Goal: Task Accomplishment & Management: Complete application form

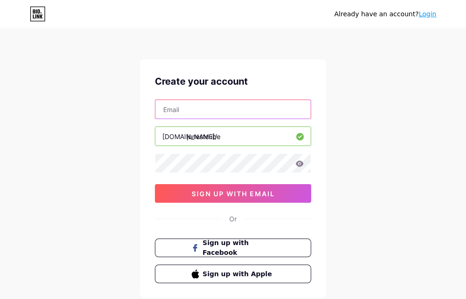
click at [259, 106] on input "text" at bounding box center [232, 109] width 155 height 19
type input "[EMAIL_ADDRESS][PERSON_NAME][DOMAIN_NAME]"
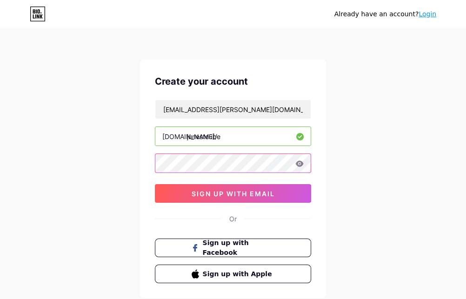
click at [149, 156] on div "Create your account [EMAIL_ADDRESS][PERSON_NAME][DOMAIN_NAME] [DOMAIN_NAME]/ ju…" at bounding box center [233, 179] width 186 height 239
click at [299, 163] on icon at bounding box center [300, 164] width 8 height 6
click at [152, 161] on div "Create your account [EMAIL_ADDRESS][PERSON_NAME][DOMAIN_NAME] [DOMAIN_NAME]/ ju…" at bounding box center [233, 179] width 186 height 239
click at [375, 182] on div "Already have an account? Login Create your account [EMAIL_ADDRESS][PERSON_NAME]…" at bounding box center [233, 178] width 466 height 356
click at [365, 203] on div "Already have an account? Login Create your account [EMAIL_ADDRESS][PERSON_NAME]…" at bounding box center [233, 178] width 466 height 356
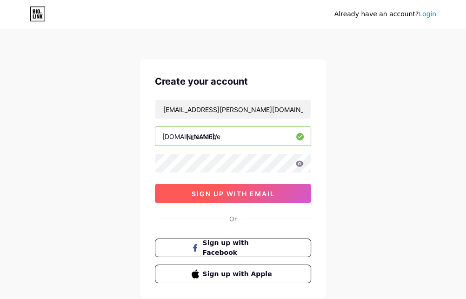
click at [239, 194] on span "sign up with email" at bounding box center [233, 194] width 83 height 8
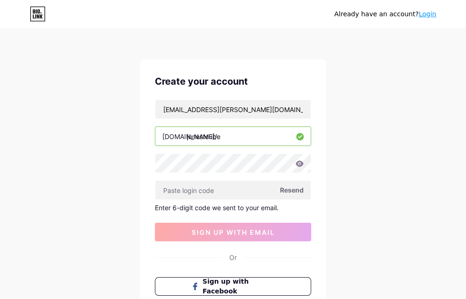
click at [423, 230] on div "Already have an account? Login Create your account [EMAIL_ADDRESS][PERSON_NAME]…" at bounding box center [233, 197] width 466 height 395
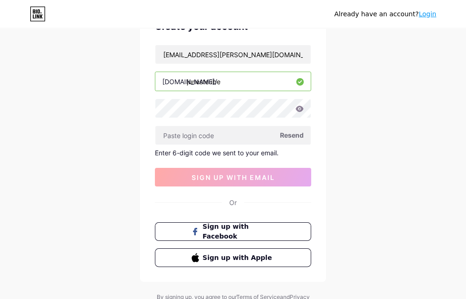
scroll to position [56, 0]
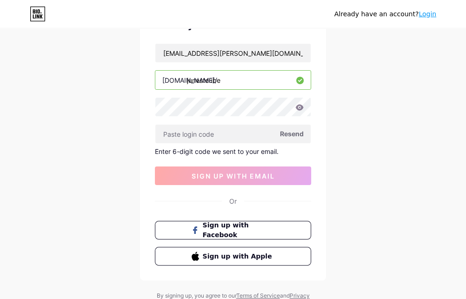
click at [266, 153] on div "Enter 6-digit code we sent to your email." at bounding box center [233, 152] width 156 height 8
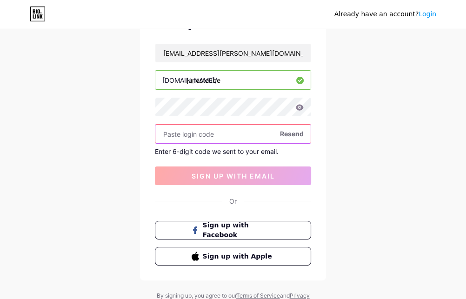
click at [256, 135] on input "text" at bounding box center [232, 134] width 155 height 19
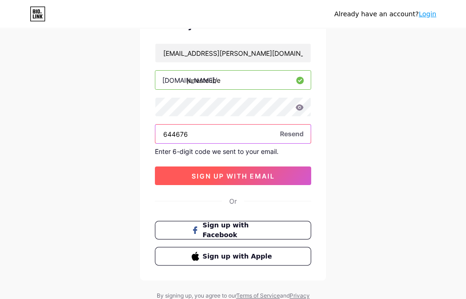
type input "644676"
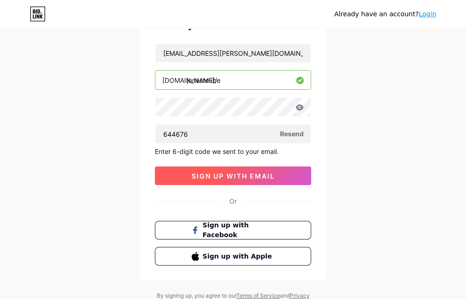
click at [224, 181] on button "sign up with email" at bounding box center [233, 176] width 156 height 19
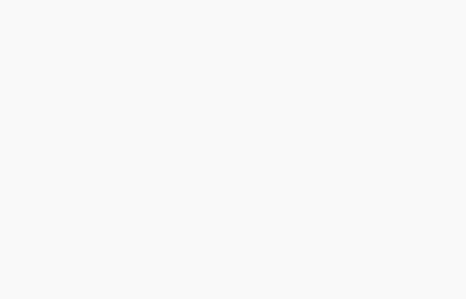
scroll to position [0, 0]
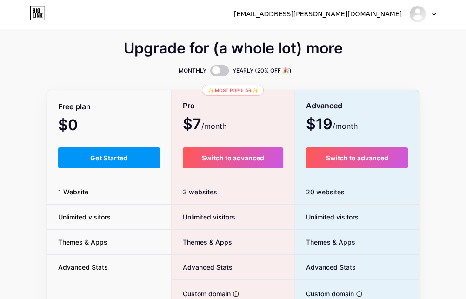
click at [438, 80] on div "Upgrade for (a whole lot) more MONTHLY YEARLY (20% OFF 🎉) Free plan $0 /month G…" at bounding box center [233, 231] width 466 height 377
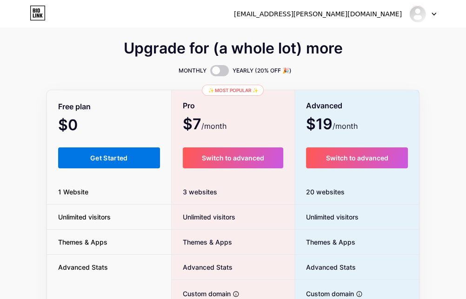
click at [117, 162] on button "Get Started" at bounding box center [109, 158] width 102 height 21
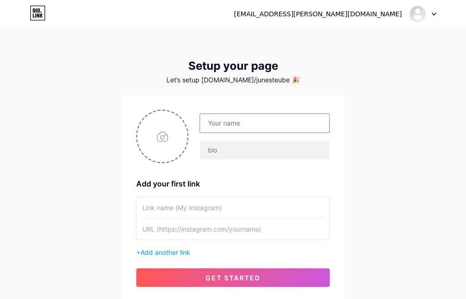
click at [265, 122] on input "text" at bounding box center [264, 123] width 129 height 19
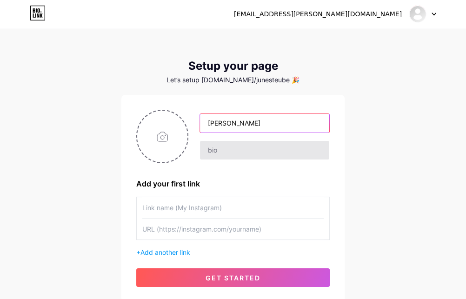
type input "[PERSON_NAME]"
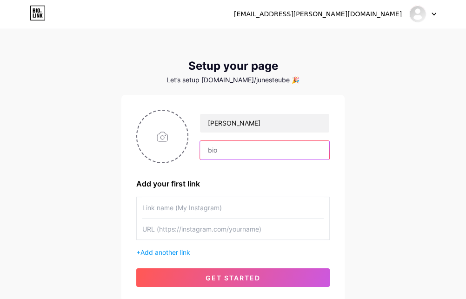
click at [231, 148] on input "text" at bounding box center [264, 150] width 129 height 19
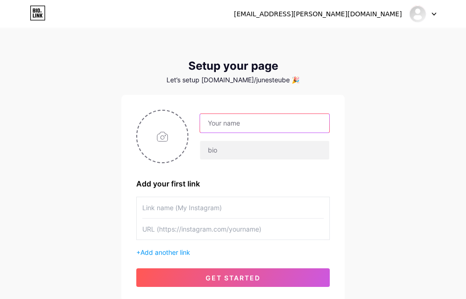
click at [274, 127] on input "text" at bounding box center [264, 123] width 129 height 19
click at [271, 120] on input "text" at bounding box center [264, 123] width 129 height 19
drag, startPoint x: 289, startPoint y: 123, endPoint x: 196, endPoint y: 113, distance: 94.2
click at [195, 110] on div "[EMAIL_ADDRESS][PERSON_NAME][DOMAIN_NAME]" at bounding box center [233, 137] width 194 height 54
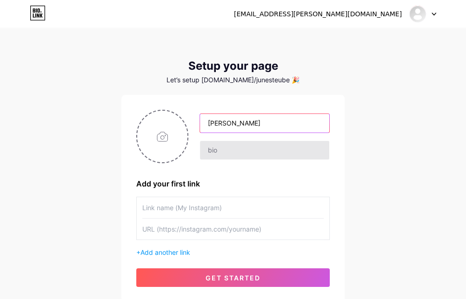
type input "[PERSON_NAME]"
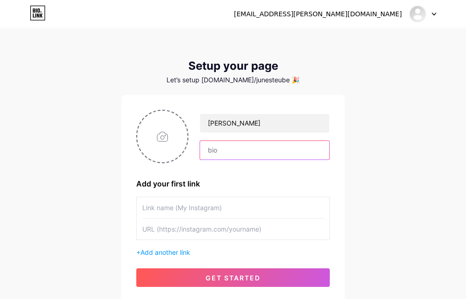
click at [253, 149] on input "text" at bounding box center [264, 150] width 129 height 19
click at [257, 152] on input "text" at bounding box center [264, 150] width 129 height 19
paste input "Illustrator of Children's Books and Nature Art. "The Buzz on Wild Bees" and "Di…"
click at [261, 149] on input "Illustrator of Children's Books and Nature Art. "The Buzz on Wild Bees" and "Di…" at bounding box center [264, 150] width 129 height 19
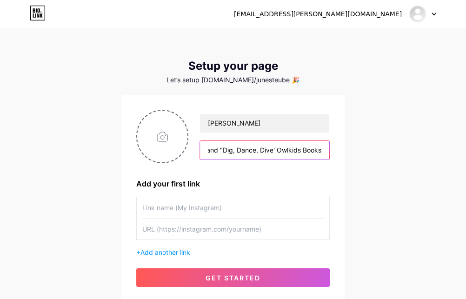
drag, startPoint x: 250, startPoint y: 149, endPoint x: 341, endPoint y: 151, distance: 90.3
click at [341, 151] on div "June Steube Illustrator of Children's Books and Nature Art. "The Buzz on Wild B…" at bounding box center [233, 198] width 223 height 207
click at [327, 149] on input "Illustrator of Children's Books and Nature Art. "The Buzz on Wild Bees" and "Di…" at bounding box center [264, 150] width 129 height 19
type input "Illustrator of Children's Books and Nature Art. "The Buzz on Wild Bees" and "Di…"
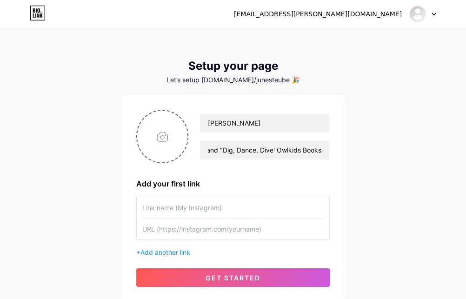
scroll to position [0, 0]
click at [284, 208] on input "text" at bounding box center [233, 207] width 182 height 21
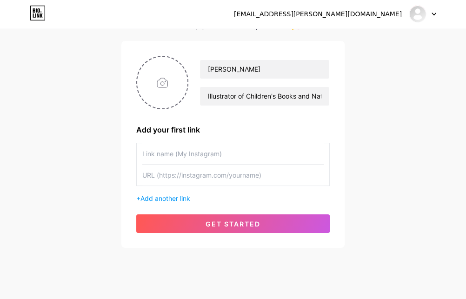
scroll to position [55, 0]
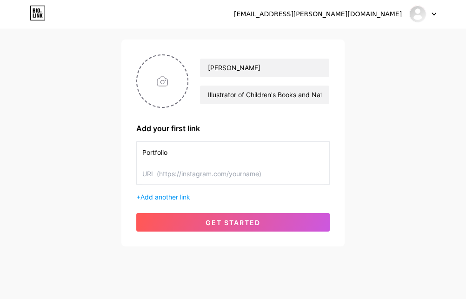
type input "Portfolio"
click at [252, 171] on input "text" at bounding box center [233, 173] width 182 height 21
click at [223, 170] on input "text" at bounding box center [233, 173] width 182 height 21
paste input "https://www.junesteube.com/"
type input "https://www.junesteube.com/"
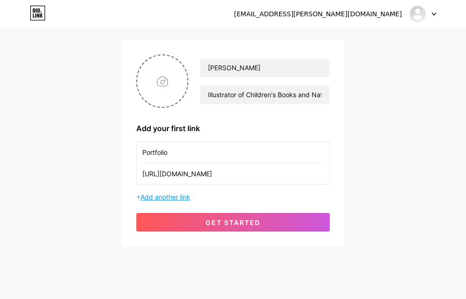
click at [181, 197] on span "Add another link" at bounding box center [166, 197] width 50 height 8
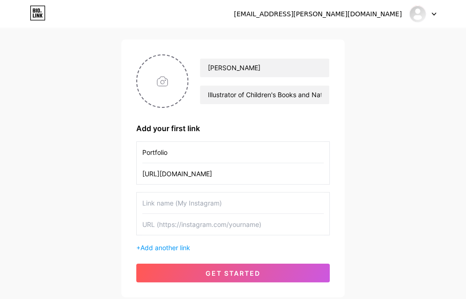
click at [209, 205] on input "text" at bounding box center [233, 203] width 182 height 21
click at [142, 205] on div "junesteubeart" at bounding box center [233, 213] width 194 height 43
click at [142, 202] on div "junesteubeart" at bounding box center [233, 213] width 194 height 43
click at [142, 203] on div "junesteubeart" at bounding box center [233, 213] width 194 height 43
drag, startPoint x: 189, startPoint y: 201, endPoint x: 119, endPoint y: 187, distance: 70.8
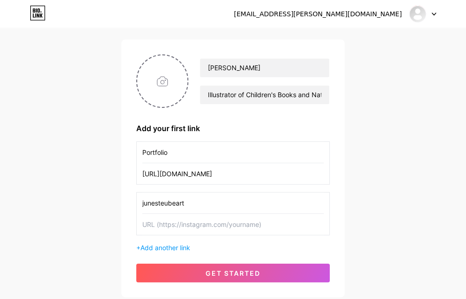
click at [119, 187] on div "june.steube@icloud.com Dashboard Logout Setup your page Let’s setup bio.link/ju…" at bounding box center [233, 136] width 466 height 383
type input "@junesteubeart"
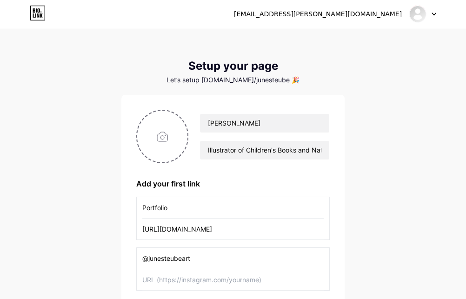
drag, startPoint x: 209, startPoint y: 255, endPoint x: 132, endPoint y: 255, distance: 76.3
click at [131, 254] on div "June Steube Illustrator of Children's Books and Nature Art. "The Buzz on Wild B…" at bounding box center [233, 224] width 223 height 258
type input "n"
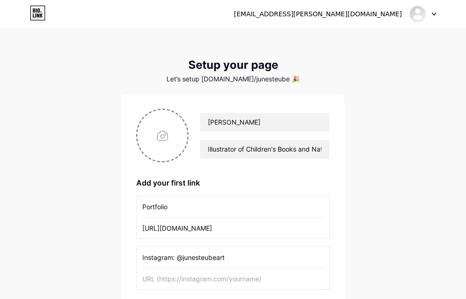
type input "Instagram: @junesteubeart"
click at [275, 281] on input "text" at bounding box center [233, 279] width 182 height 21
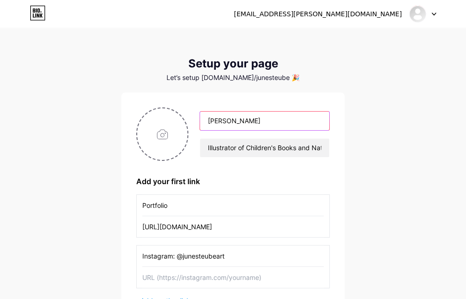
click at [270, 119] on input "[PERSON_NAME]" at bounding box center [264, 121] width 129 height 19
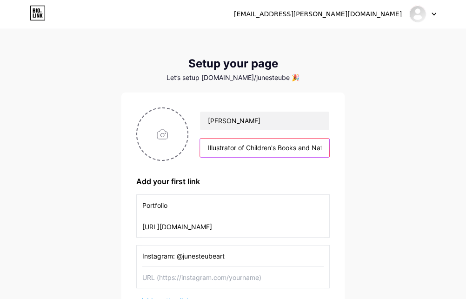
click at [261, 147] on input "Illustrator of Children's Books and Nature Art. "The Buzz on Wild Bees" and "Di…" at bounding box center [264, 148] width 129 height 19
drag, startPoint x: 206, startPoint y: 145, endPoint x: 440, endPoint y: 100, distance: 238.5
click at [348, 149] on div "june.steube@icloud.com Dashboard Logout Setup your page Let’s setup bio.link/ju…" at bounding box center [233, 189] width 466 height 383
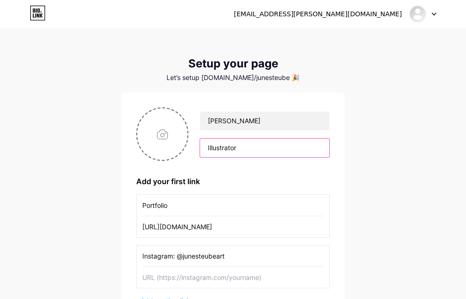
type input "Illustrator"
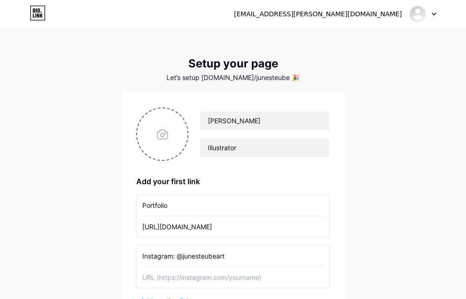
click at [404, 200] on div "june.steube@icloud.com Dashboard Logout Setup your page Let’s setup bio.link/ju…" at bounding box center [233, 189] width 466 height 383
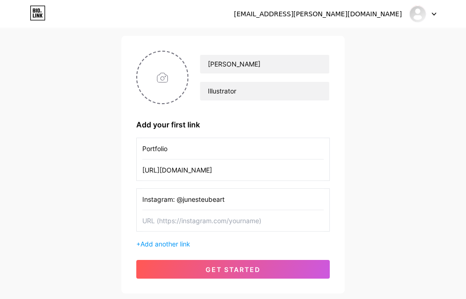
scroll to position [60, 0]
drag, startPoint x: 248, startPoint y: 200, endPoint x: 178, endPoint y: 200, distance: 69.4
click at [178, 200] on input "Instagram: @junesteubeart" at bounding box center [233, 199] width 182 height 21
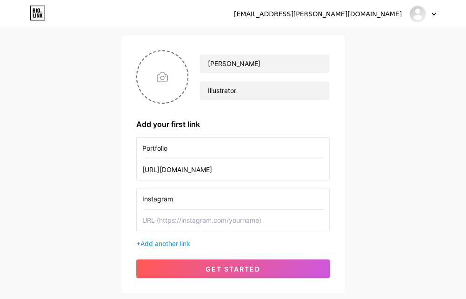
type input "Instagram"
click at [206, 219] on input "text" at bounding box center [233, 220] width 182 height 21
paste input "https://www.junesteube.com/"
type input "https://www.junesteube.com/"
drag, startPoint x: 287, startPoint y: 218, endPoint x: 124, endPoint y: 217, distance: 162.9
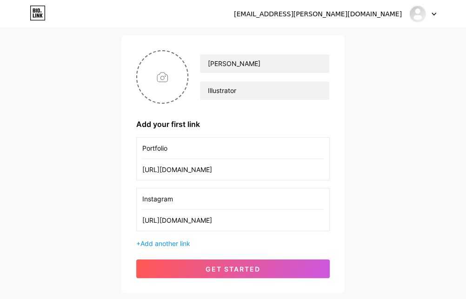
click at [124, 217] on div "June Steube Illustrator Add your first link Portfolio https://www.junesteube.co…" at bounding box center [233, 164] width 223 height 258
drag, startPoint x: 244, startPoint y: 218, endPoint x: 238, endPoint y: 213, distance: 8.6
click at [244, 218] on input "text" at bounding box center [233, 220] width 182 height 21
paste input "https://www.instagram.com/junesteubeart/"
type input "https://www.instagram.com/junesteubeart/"
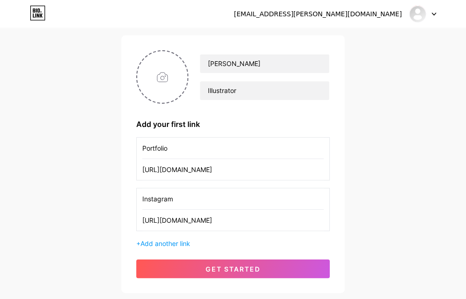
click at [369, 240] on div "june.steube@icloud.com Dashboard Logout Setup your page Let’s setup bio.link/ju…" at bounding box center [233, 131] width 466 height 383
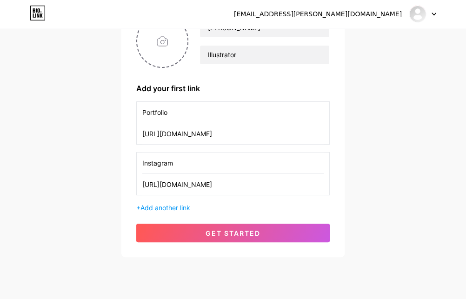
scroll to position [95, 0]
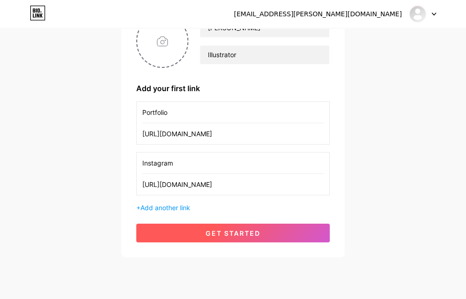
click at [231, 232] on span "get started" at bounding box center [233, 234] width 55 height 8
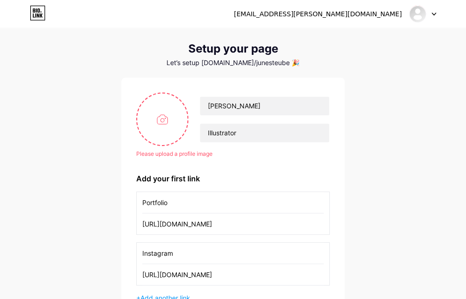
scroll to position [13, 0]
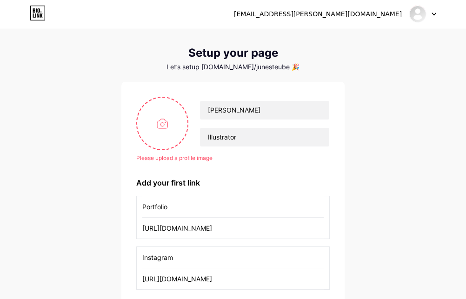
type input "C:\fakepath\racoon and fish pinterest.jpg"
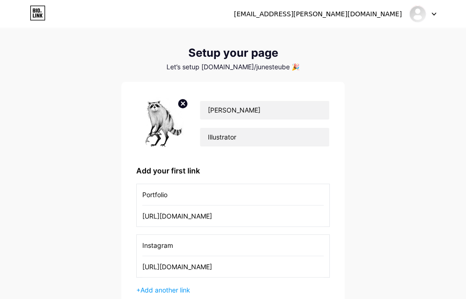
click at [408, 182] on div "june.steube@icloud.com Dashboard Logout Setup your page Let’s setup bio.link/ju…" at bounding box center [233, 178] width 466 height 383
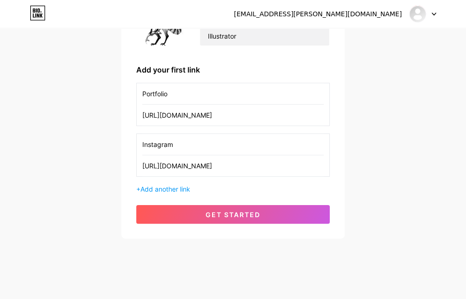
scroll to position [119, 0]
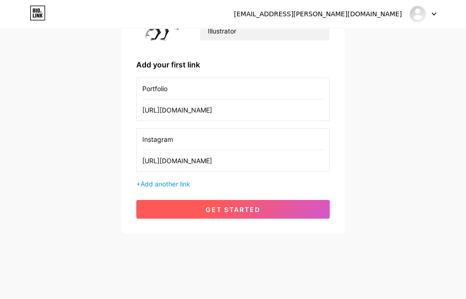
click at [216, 208] on span "get started" at bounding box center [233, 210] width 55 height 8
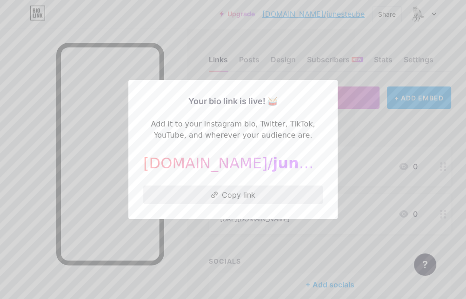
click at [250, 193] on button "Copy link" at bounding box center [233, 195] width 180 height 19
click at [368, 170] on div at bounding box center [233, 149] width 466 height 299
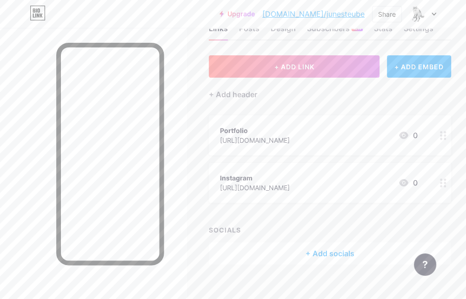
scroll to position [42, 0]
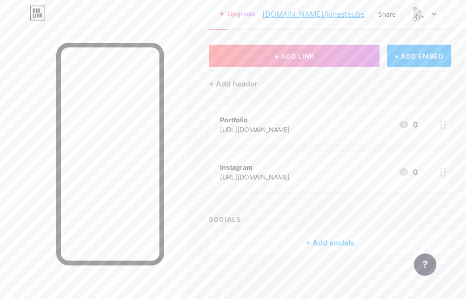
click at [328, 242] on div "+ Add socials" at bounding box center [330, 243] width 243 height 22
click at [311, 129] on div "Add" at bounding box center [309, 131] width 13 height 9
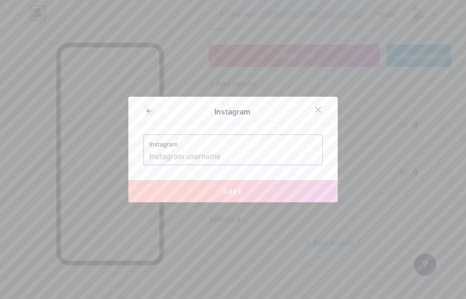
click at [257, 156] on input "text" at bounding box center [233, 157] width 168 height 16
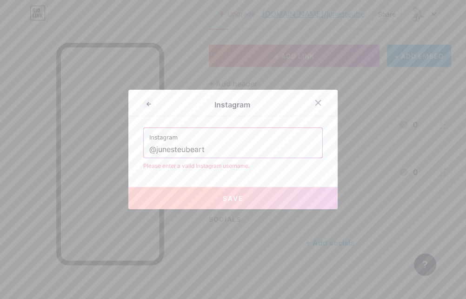
click at [263, 196] on button "Save" at bounding box center [232, 198] width 209 height 22
click at [237, 196] on span "Save" at bounding box center [233, 199] width 21 height 8
click at [251, 196] on button "Save" at bounding box center [232, 198] width 209 height 22
click at [235, 150] on input "@junesteubeart" at bounding box center [233, 150] width 168 height 16
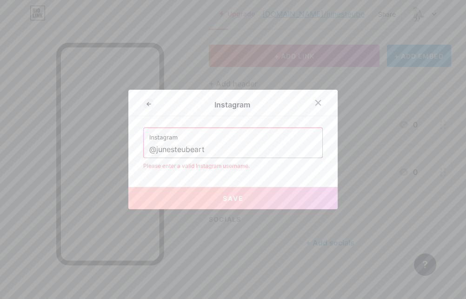
drag, startPoint x: 155, startPoint y: 150, endPoint x: 147, endPoint y: 150, distance: 8.4
click at [147, 150] on div "Instagram @junesteubeart" at bounding box center [233, 143] width 179 height 30
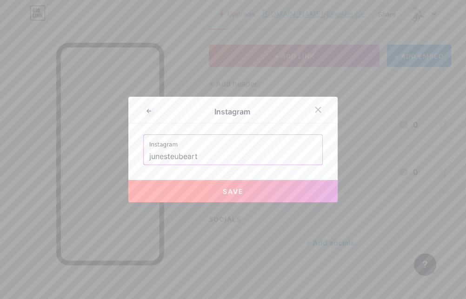
click at [222, 189] on button "Save" at bounding box center [232, 191] width 209 height 22
type input "https://instagram.com/junesteubeart"
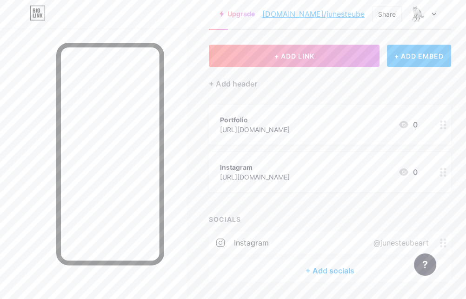
click at [444, 169] on icon at bounding box center [443, 172] width 7 height 9
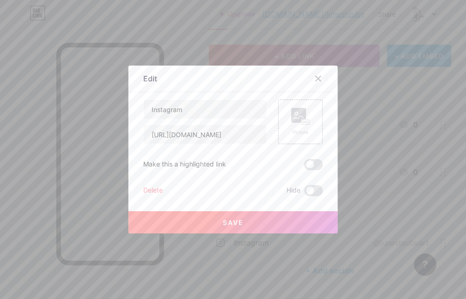
click at [149, 192] on div "Delete" at bounding box center [153, 190] width 20 height 11
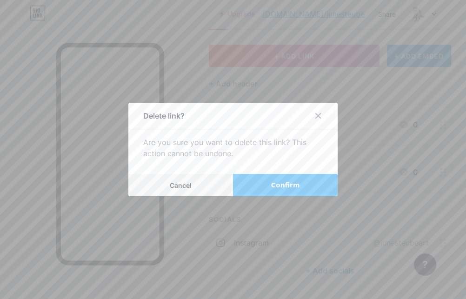
click at [292, 182] on span "Confirm" at bounding box center [285, 186] width 29 height 10
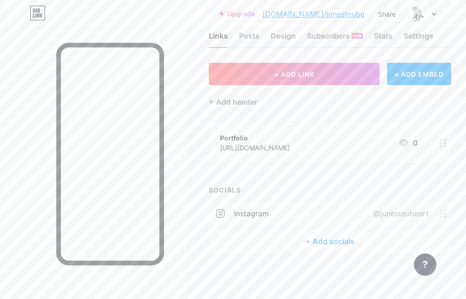
scroll to position [23, 0]
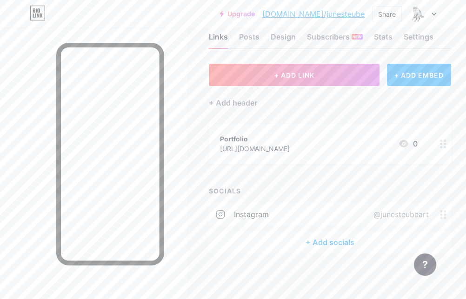
click at [334, 242] on div "+ Add socials" at bounding box center [330, 242] width 243 height 22
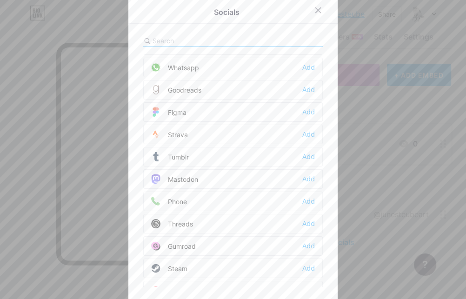
scroll to position [836, 0]
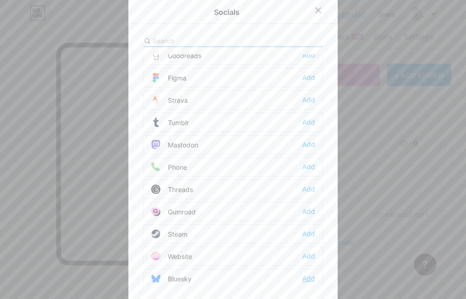
click at [308, 275] on div "Add" at bounding box center [309, 278] width 13 height 9
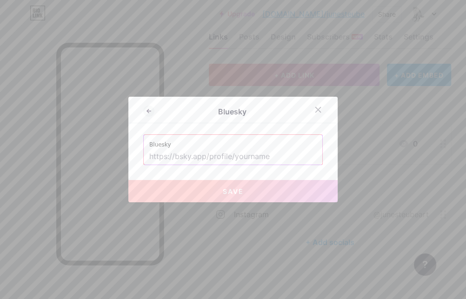
click at [267, 155] on input "text" at bounding box center [233, 157] width 168 height 16
click at [245, 157] on input "text" at bounding box center [233, 157] width 168 height 16
paste input "https://bsky.app/profile/junesteube.bsky.social"
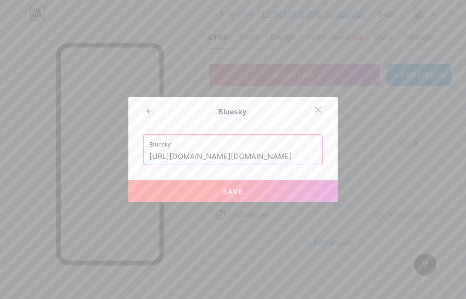
type input "https://bsky.app/profile/junesteube.bsky.social"
click at [222, 190] on button "Save" at bounding box center [232, 191] width 209 height 22
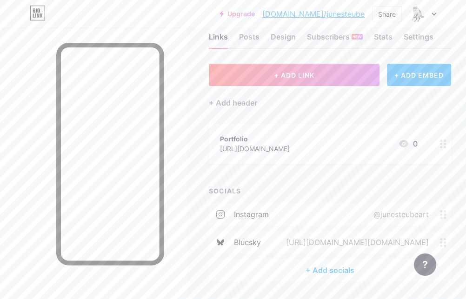
scroll to position [0, 0]
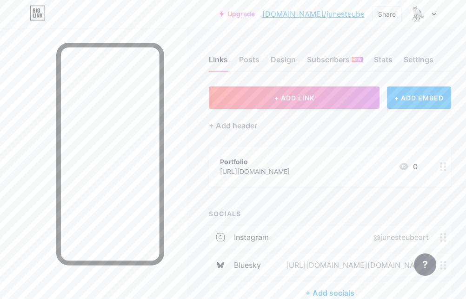
click at [286, 202] on div "+ ADD LINK + ADD EMBED + Add header Portfolio https://www.junesteube.com/ 0 SOC…" at bounding box center [330, 196] width 243 height 218
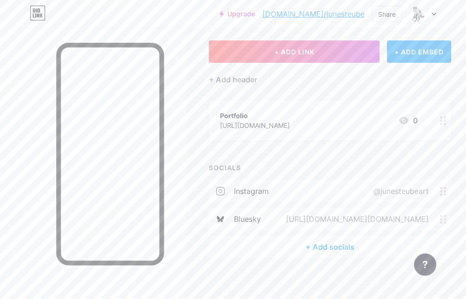
scroll to position [51, 0]
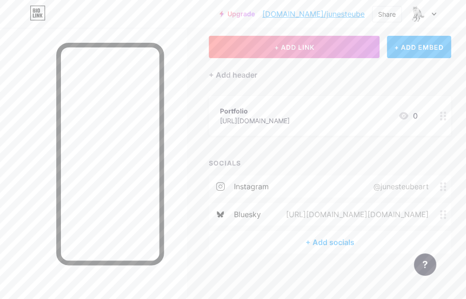
drag, startPoint x: 334, startPoint y: 264, endPoint x: 329, endPoint y: 263, distance: 4.7
click at [334, 264] on div "Links Posts Design Subscribers NEW Stats Settings + ADD LINK + ADD EMBED + Add …" at bounding box center [233, 138] width 466 height 323
click at [304, 267] on div "Links Posts Design Subscribers NEW Stats Settings + ADD LINK + ADD EMBED + Add …" at bounding box center [233, 138] width 466 height 323
click at [311, 149] on div "+ ADD LINK + ADD EMBED + Add header Portfolio https://www.junesteube.com/ 0 SOC…" at bounding box center [330, 145] width 243 height 218
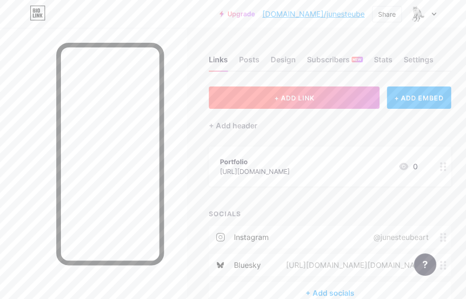
click at [304, 93] on button "+ ADD LINK" at bounding box center [294, 98] width 171 height 22
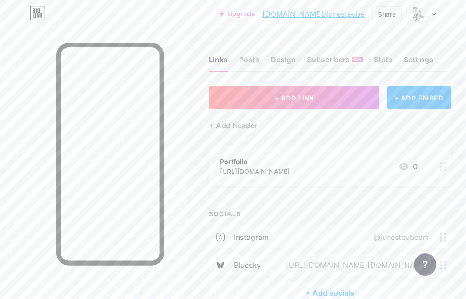
click at [320, 87] on icon at bounding box center [318, 87] width 7 height 7
click at [254, 125] on div "+ Add header" at bounding box center [233, 125] width 48 height 11
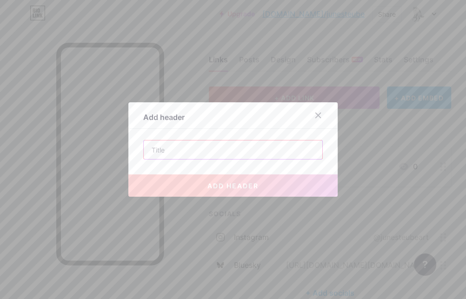
click at [278, 152] on input "text" at bounding box center [233, 150] width 179 height 19
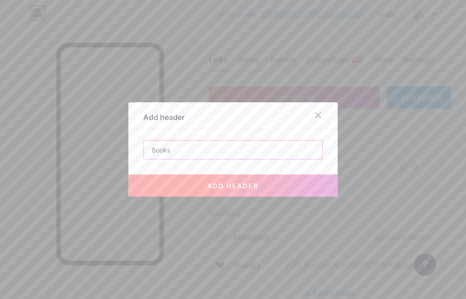
type input "Books"
click at [239, 187] on span "add header" at bounding box center [233, 186] width 51 height 8
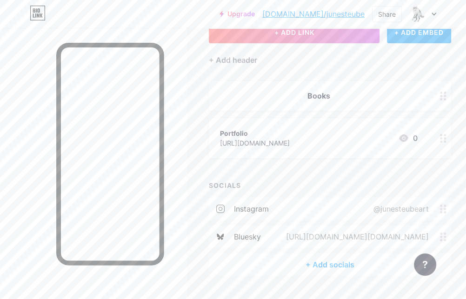
scroll to position [77, 0]
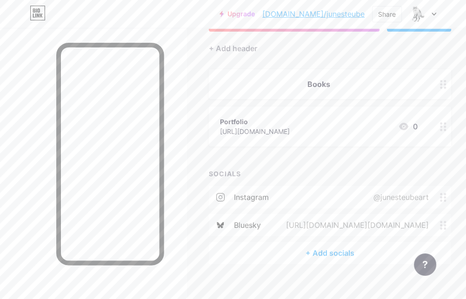
drag, startPoint x: 317, startPoint y: 129, endPoint x: 318, endPoint y: 110, distance: 18.6
click at [318, 110] on div "Portfolio https://www.junesteube.com/ 0" at bounding box center [330, 127] width 243 height 40
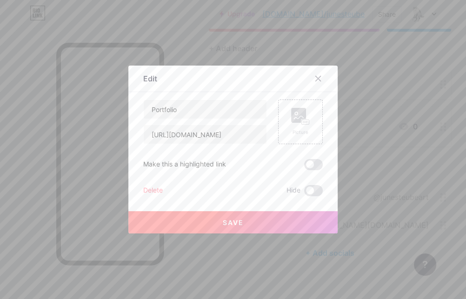
click at [343, 120] on div at bounding box center [233, 149] width 466 height 299
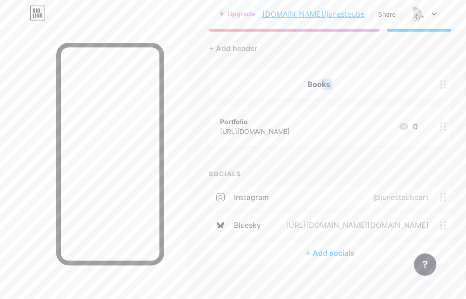
drag, startPoint x: 219, startPoint y: 110, endPoint x: 246, endPoint y: 78, distance: 42.6
click at [211, 53] on div "+ ADD LINK + ADD EMBED + Add header Books Portfolio https://www.junesteube.com/…" at bounding box center [330, 136] width 243 height 255
drag, startPoint x: 358, startPoint y: 124, endPoint x: 355, endPoint y: 107, distance: 17.9
click at [355, 107] on div "Portfolio https://www.junesteube.com/ 0" at bounding box center [330, 127] width 243 height 40
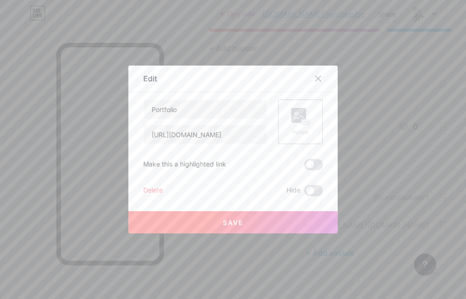
click at [360, 128] on div at bounding box center [233, 149] width 466 height 299
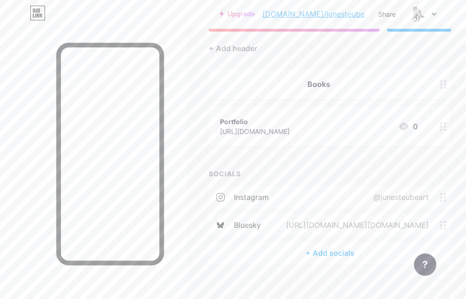
click at [444, 124] on icon at bounding box center [443, 126] width 7 height 9
click at [318, 78] on icon at bounding box center [318, 78] width 5 height 5
click at [324, 158] on div "+ ADD LINK + ADD EMBED + Add header Books Portfolio https://www.junesteube.com/…" at bounding box center [330, 136] width 243 height 255
click at [335, 132] on div "Portfolio https://www.junesteube.com/ 0" at bounding box center [319, 126] width 198 height 21
drag, startPoint x: 315, startPoint y: 78, endPoint x: 327, endPoint y: 81, distance: 12.5
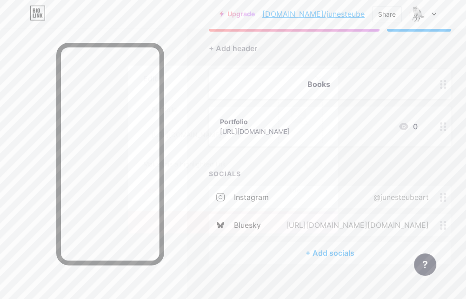
click at [315, 78] on icon at bounding box center [318, 78] width 7 height 7
click at [431, 110] on div "Portfolio https://www.junesteube.com/ 0" at bounding box center [330, 127] width 243 height 40
click at [320, 79] on icon at bounding box center [318, 78] width 7 height 7
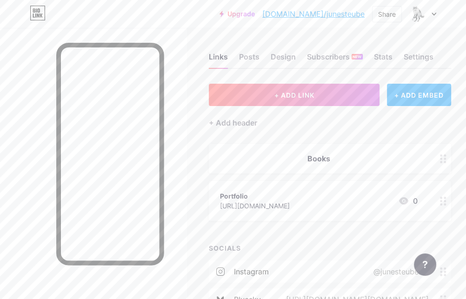
scroll to position [0, 0]
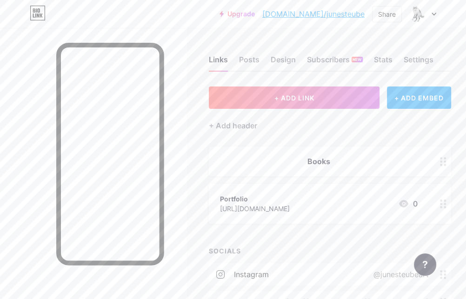
drag, startPoint x: 347, startPoint y: 159, endPoint x: 338, endPoint y: 154, distance: 10.2
click at [338, 154] on div "Books" at bounding box center [330, 162] width 243 height 30
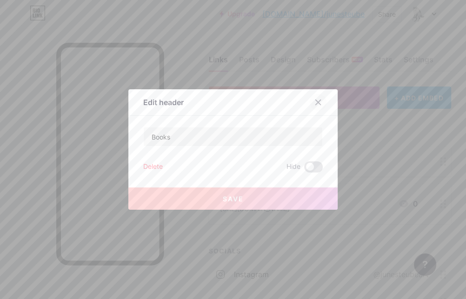
click at [317, 103] on icon at bounding box center [318, 102] width 7 height 7
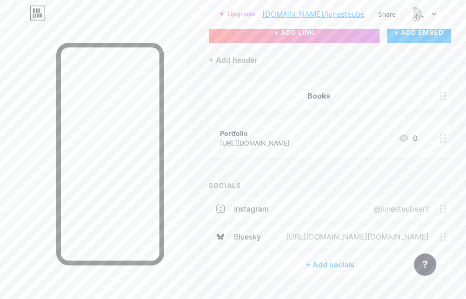
scroll to position [88, 0]
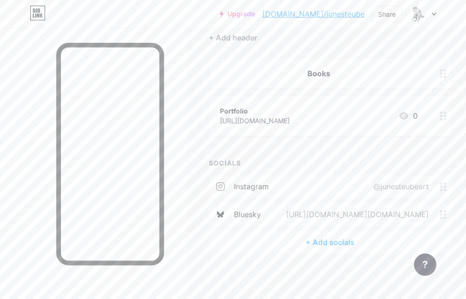
click at [422, 265] on div at bounding box center [425, 265] width 22 height 22
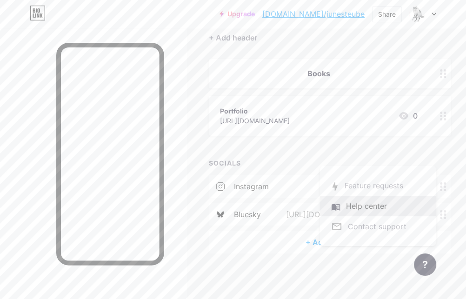
click at [369, 209] on link at bounding box center [378, 206] width 116 height 20
click at [396, 143] on div "+ ADD LINK + ADD EMBED + Add header Books Portfolio https://www.junesteube.com/…" at bounding box center [330, 126] width 243 height 255
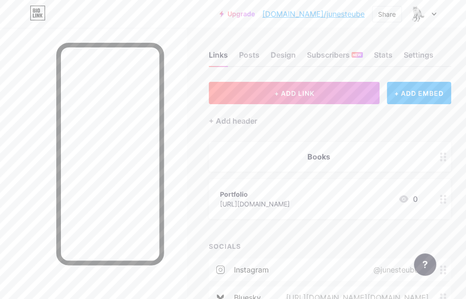
scroll to position [4, 0]
click at [375, 157] on div "Books" at bounding box center [319, 157] width 198 height 11
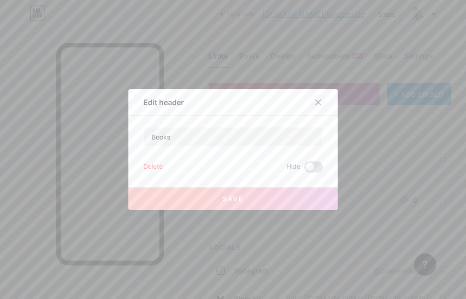
click at [317, 100] on icon at bounding box center [318, 102] width 7 height 7
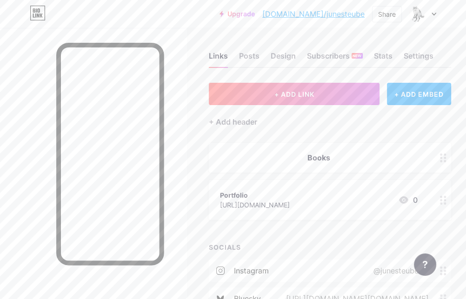
click at [383, 248] on div "SOCIALS" at bounding box center [330, 248] width 243 height 10
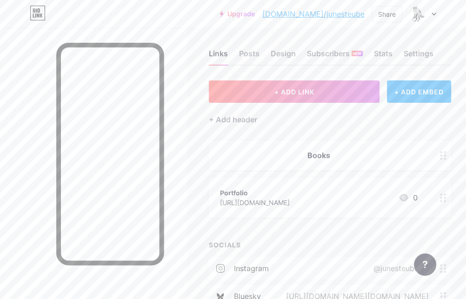
scroll to position [0, 0]
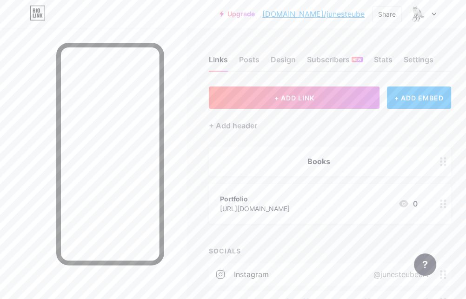
click at [340, 162] on div "Books" at bounding box center [319, 161] width 198 height 11
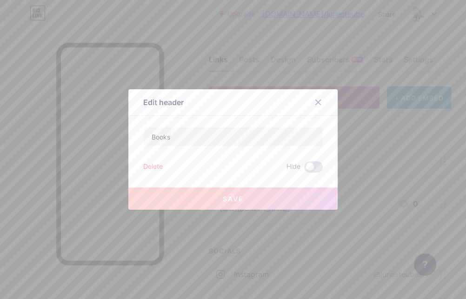
click at [318, 103] on icon at bounding box center [318, 102] width 5 height 5
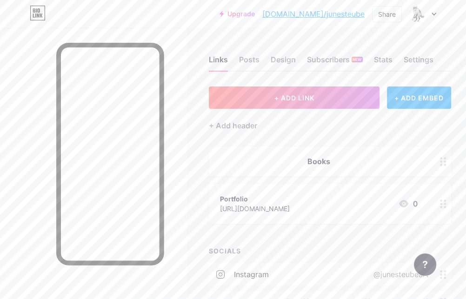
click at [383, 160] on div "Books" at bounding box center [319, 161] width 198 height 11
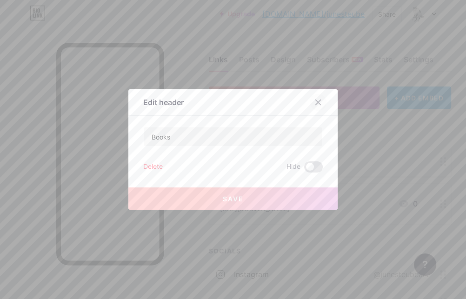
click at [317, 100] on icon at bounding box center [318, 102] width 7 height 7
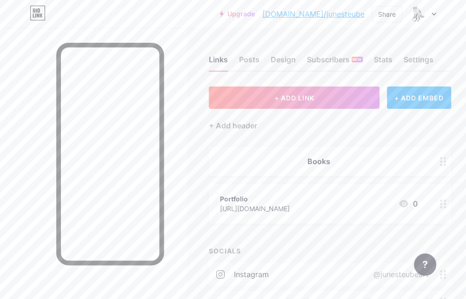
click at [355, 201] on div "Portfolio https://www.junesteube.com/ 0" at bounding box center [319, 203] width 198 height 21
click at [316, 80] on icon at bounding box center [318, 78] width 7 height 7
click at [338, 237] on div "+ ADD LINK + ADD EMBED + Add header Books Portfolio https://www.junesteube.com/…" at bounding box center [330, 214] width 243 height 255
click at [352, 169] on div "Books" at bounding box center [330, 162] width 243 height 30
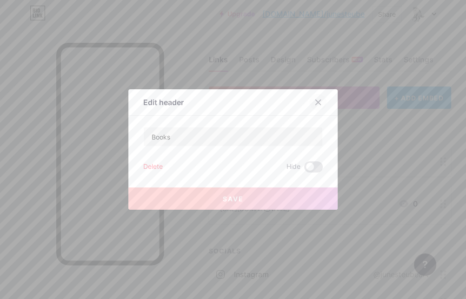
click at [320, 100] on icon at bounding box center [318, 102] width 7 height 7
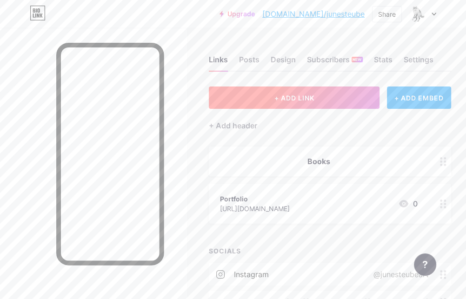
click at [348, 94] on button "+ ADD LINK" at bounding box center [294, 98] width 171 height 22
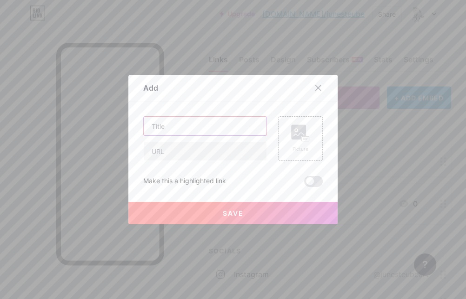
click at [232, 131] on input "text" at bounding box center [205, 126] width 123 height 19
click at [301, 131] on rect at bounding box center [298, 132] width 15 height 15
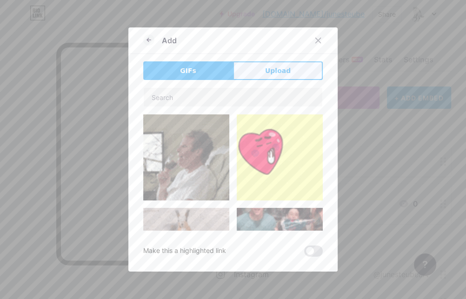
click at [287, 72] on span "Upload" at bounding box center [278, 71] width 26 height 10
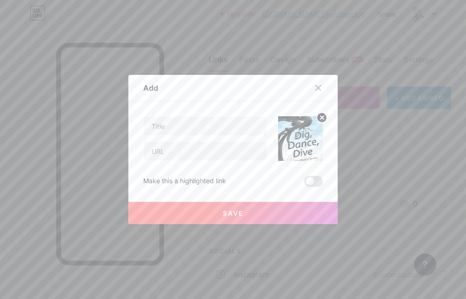
click at [310, 128] on img at bounding box center [300, 138] width 45 height 45
click at [310, 142] on img at bounding box center [300, 138] width 45 height 45
click at [312, 142] on img at bounding box center [300, 138] width 45 height 45
click at [322, 119] on circle at bounding box center [322, 118] width 10 height 10
click at [306, 147] on div "Picture" at bounding box center [300, 149] width 19 height 7
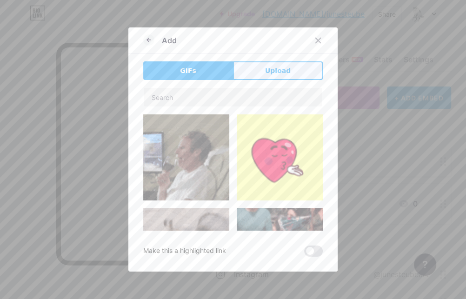
click at [284, 67] on span "Upload" at bounding box center [278, 71] width 26 height 10
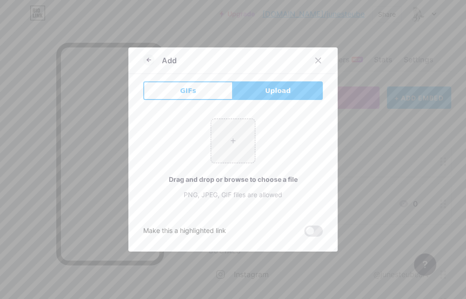
click at [284, 92] on span "Upload" at bounding box center [278, 91] width 26 height 10
click at [284, 88] on span "Upload" at bounding box center [278, 91] width 26 height 10
drag, startPoint x: 284, startPoint y: 122, endPoint x: 277, endPoint y: 99, distance: 23.7
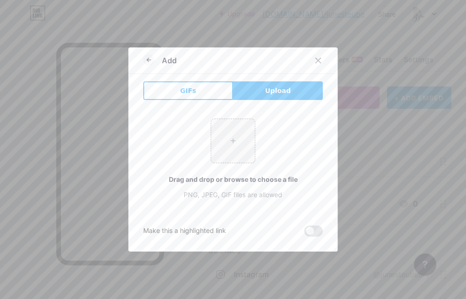
click at [283, 120] on div "+ Drag and drop or browse to choose a file PNG, JPEG, GIF files are allowed" at bounding box center [233, 159] width 180 height 81
click at [274, 85] on button "Upload" at bounding box center [278, 90] width 90 height 19
click at [273, 90] on span "Upload" at bounding box center [278, 91] width 26 height 10
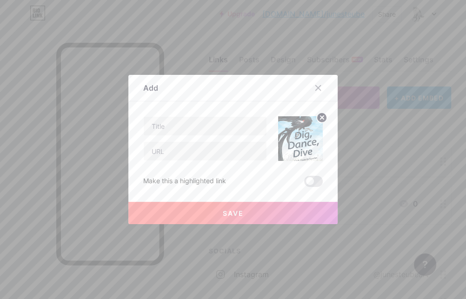
click at [308, 139] on img at bounding box center [300, 138] width 45 height 45
click at [210, 127] on input "text" at bounding box center [205, 126] width 123 height 19
type input "Dig, Dance, Dive"
click at [269, 18] on div at bounding box center [233, 149] width 466 height 299
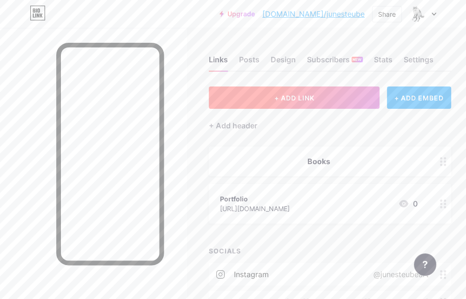
click at [316, 95] on button "+ ADD LINK" at bounding box center [294, 98] width 171 height 22
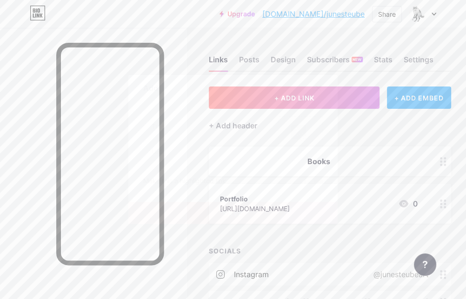
click at [304, 141] on rect at bounding box center [305, 139] width 7 height 5
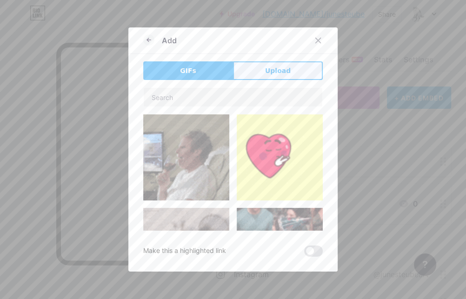
click at [280, 69] on span "Upload" at bounding box center [278, 71] width 26 height 10
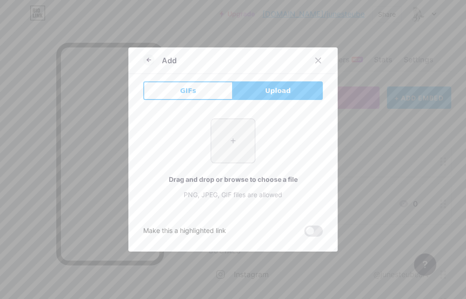
click at [241, 134] on input "file" at bounding box center [233, 141] width 44 height 44
type input "C:\fakepath\DDD cover copy.jpg"
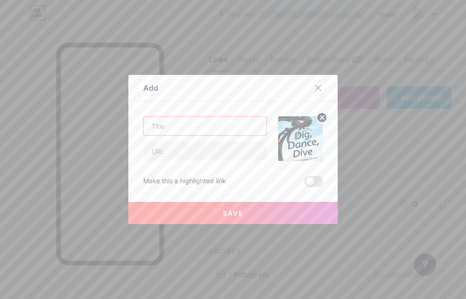
click at [200, 127] on input "text" at bounding box center [205, 126] width 123 height 19
type input "Dig, Dance, Dive"
click at [213, 149] on input "text" at bounding box center [205, 151] width 123 height 19
paste input "https://bookshop.org/beta-search?keywords=Dig%2C+Dance%2C+Dive"
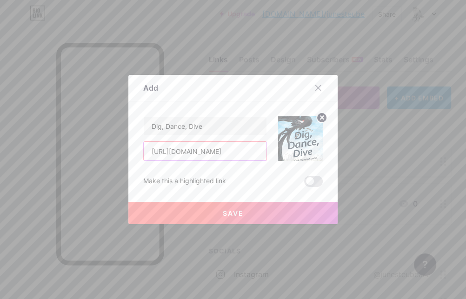
type input "https://bookshop.org/beta-search?keywords=Dig%2C+Dance%2C+Dive"
click at [244, 216] on button "Save" at bounding box center [232, 213] width 209 height 22
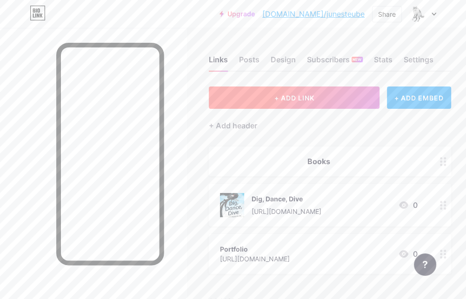
click at [321, 96] on button "+ ADD LINK" at bounding box center [294, 98] width 171 height 22
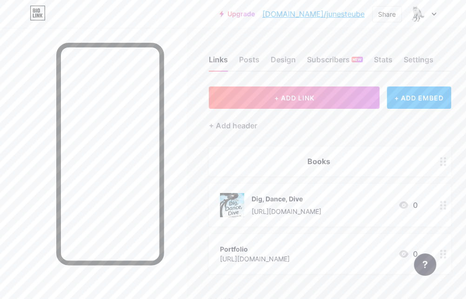
click at [309, 138] on rect at bounding box center [305, 139] width 7 height 5
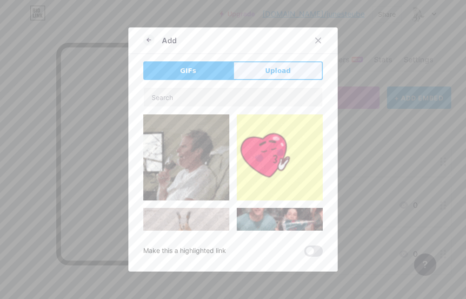
click at [276, 68] on span "Upload" at bounding box center [278, 71] width 26 height 10
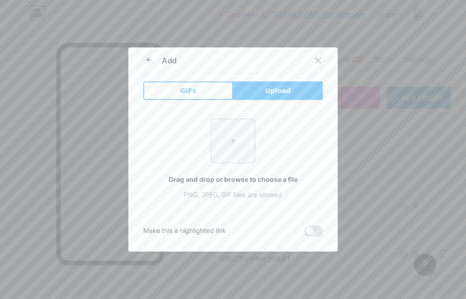
click at [260, 90] on button "Upload" at bounding box center [278, 90] width 90 height 19
click at [235, 147] on input "file" at bounding box center [233, 141] width 44 height 44
type input "C:\fakepath\BOWB cover JuneSteube copy.jpg"
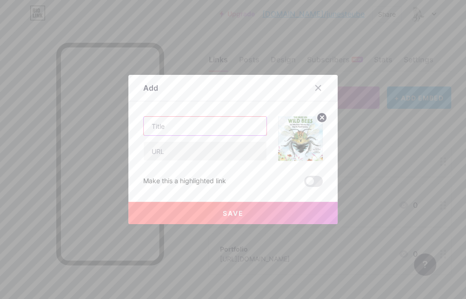
click at [218, 130] on input "text" at bounding box center [205, 126] width 123 height 19
type input "The Buzz on Wild Bees"
click at [200, 153] on input "text" at bounding box center [205, 151] width 123 height 19
click at [230, 153] on input "text" at bounding box center [205, 151] width 123 height 19
paste input "https://bookshop.org/p/books/the-buzz-on-wild-bees-the-little-known-pollinators…"
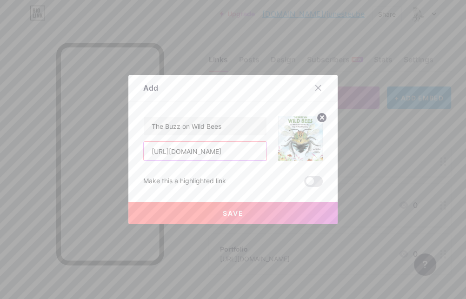
scroll to position [0, 414]
type input "https://bookshop.org/p/books/the-buzz-on-wild-bees-the-little-known-pollinators…"
click at [238, 215] on span "Save" at bounding box center [233, 213] width 21 height 8
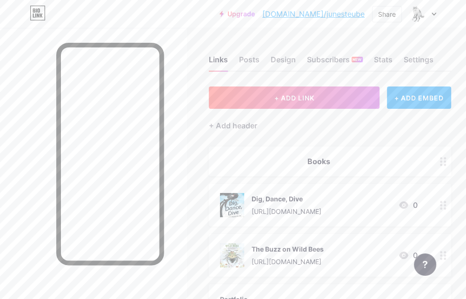
click at [324, 252] on div "The Buzz on Wild Bees https://bookshop.org/p/books/the-buzz-on-wild-bees-the-li…" at bounding box center [288, 255] width 72 height 24
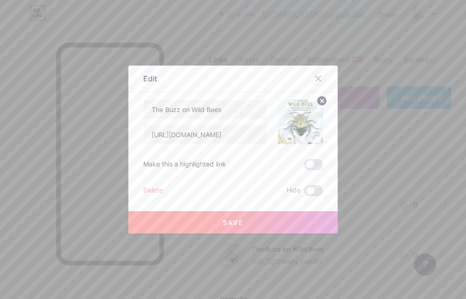
click at [319, 78] on icon at bounding box center [318, 78] width 5 height 5
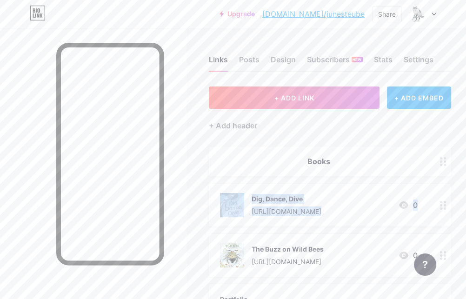
drag, startPoint x: 213, startPoint y: 242, endPoint x: 208, endPoint y: 176, distance: 66.3
click at [208, 176] on div "Links Posts Design Subscribers NEW Stats Settings + ADD LINK + ADD EMBED + Add …" at bounding box center [233, 258] width 466 height 461
drag, startPoint x: 216, startPoint y: 240, endPoint x: 269, endPoint y: 184, distance: 76.7
click at [197, 170] on div "Links Posts Design Subscribers NEW Stats Settings + ADD LINK + ADD EMBED + Add …" at bounding box center [233, 258] width 466 height 461
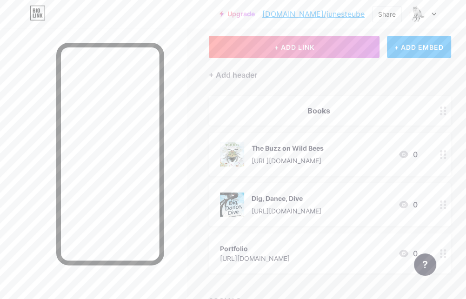
scroll to position [56, 0]
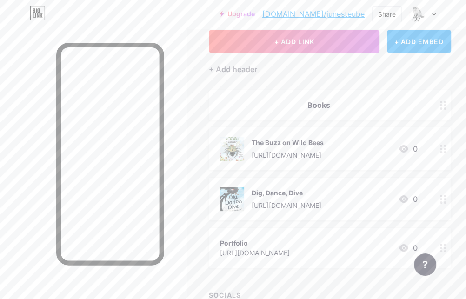
click at [445, 231] on div at bounding box center [444, 248] width 16 height 40
drag, startPoint x: 317, startPoint y: 76, endPoint x: 303, endPoint y: 116, distance: 42.1
click at [317, 76] on icon at bounding box center [318, 78] width 7 height 7
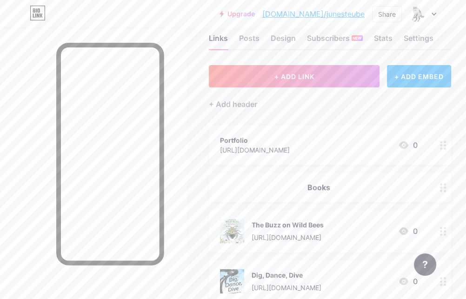
scroll to position [15, 0]
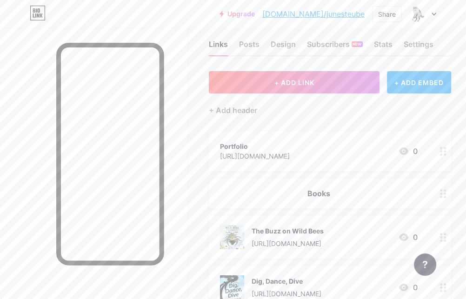
click at [441, 150] on circle at bounding box center [441, 151] width 2 height 2
click at [319, 163] on span at bounding box center [313, 164] width 19 height 11
click at [304, 167] on input "checkbox" at bounding box center [304, 167] width 0 height 0
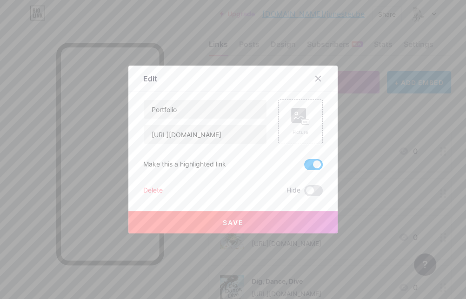
click at [379, 192] on div at bounding box center [233, 149] width 466 height 299
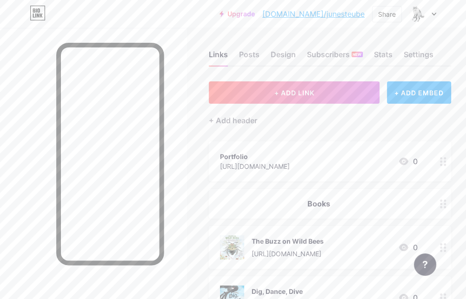
scroll to position [0, 0]
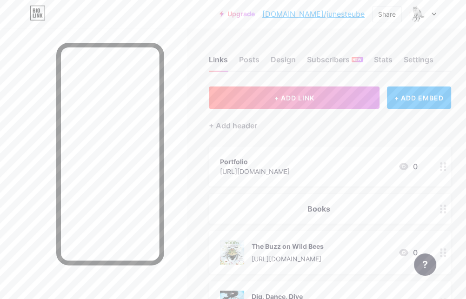
click at [365, 36] on div "Links Posts Design Subscribers NEW Stats Settings + ADD LINK + ADD EMBED + Add …" at bounding box center [233, 258] width 466 height 461
click at [352, 16] on link "bio.link/junesteube" at bounding box center [314, 13] width 102 height 11
click at [433, 141] on div "+ ADD LINK + ADD EMBED + Add header Portfolio https://www.junesteube.com/ 0 Boo…" at bounding box center [330, 265] width 243 height 356
copy link "bio.link/junesteube"
click at [101, 20] on div "Upgrade bio.link/junest... bio.link/junesteube Share Switch accounts June Steub…" at bounding box center [233, 14] width 466 height 17
